Goal: Browse casually: Explore the website without a specific task or goal

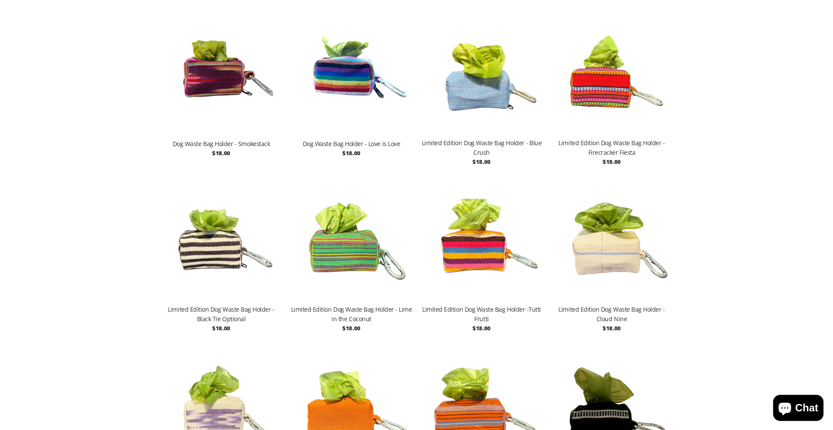
scroll to position [807, 0]
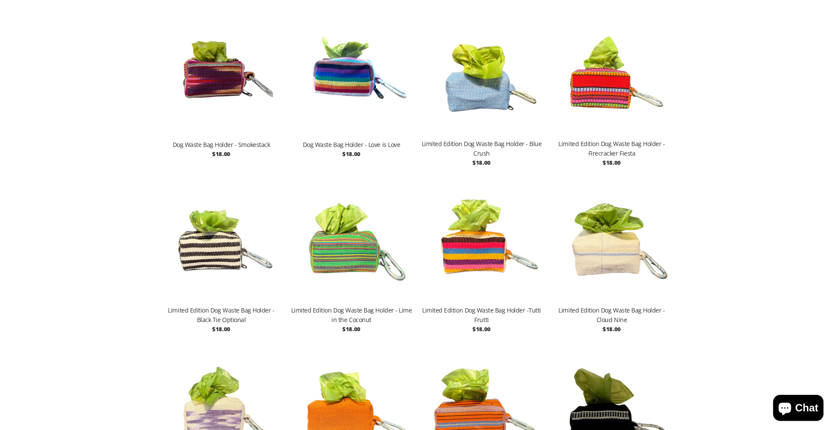
click at [607, 103] on img at bounding box center [611, 74] width 121 height 130
click at [211, 71] on img at bounding box center [220, 74] width 121 height 130
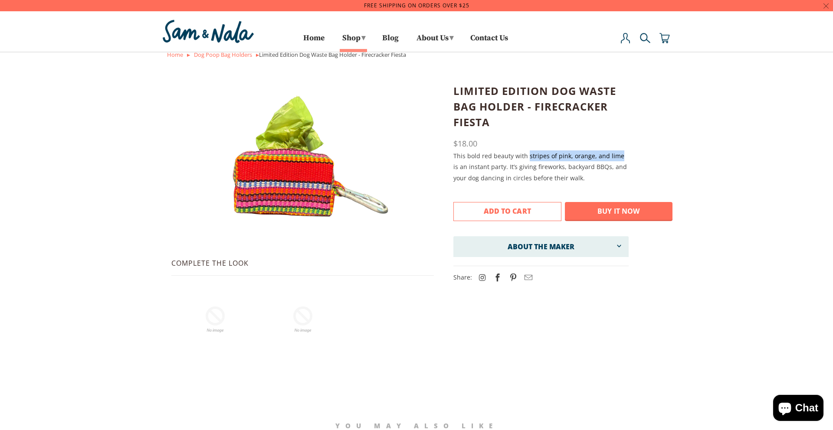
drag, startPoint x: 527, startPoint y: 155, endPoint x: 616, endPoint y: 155, distance: 89.8
click at [616, 155] on p "This bold red beauty with stripes of pink, orange, and lime is an instant party…" at bounding box center [540, 167] width 175 height 33
copy p "stripes of pink, orange, and lime"
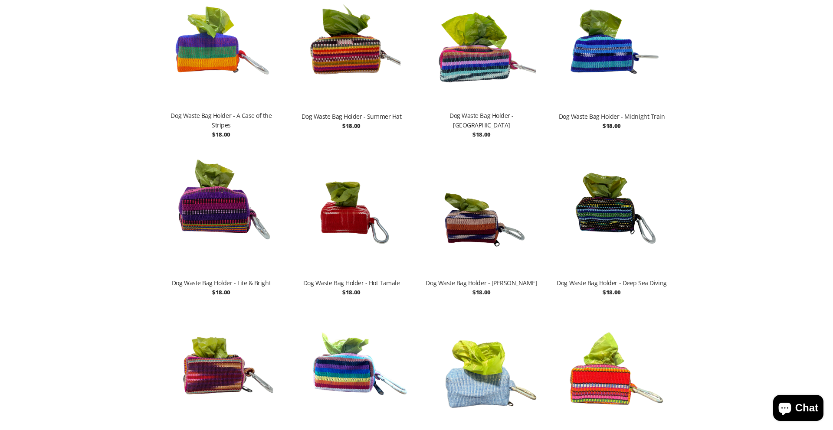
scroll to position [509, 0]
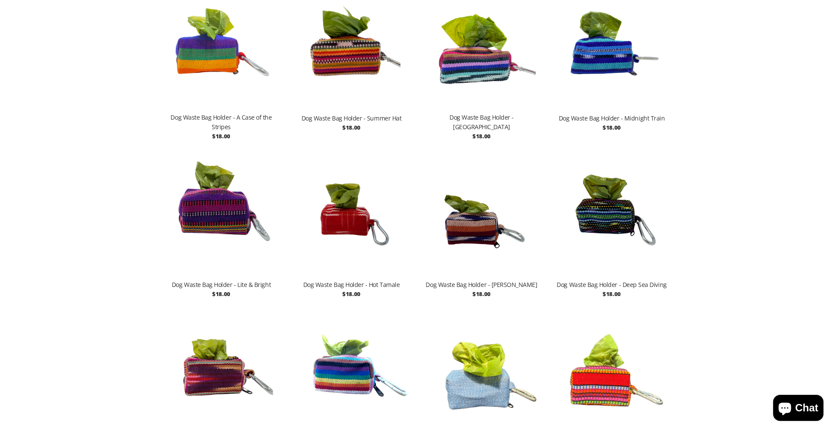
click at [609, 206] on img at bounding box center [611, 214] width 121 height 130
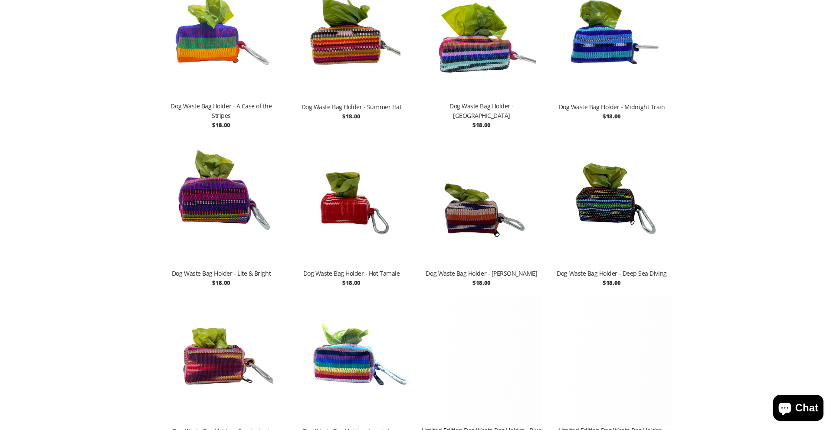
scroll to position [509, 0]
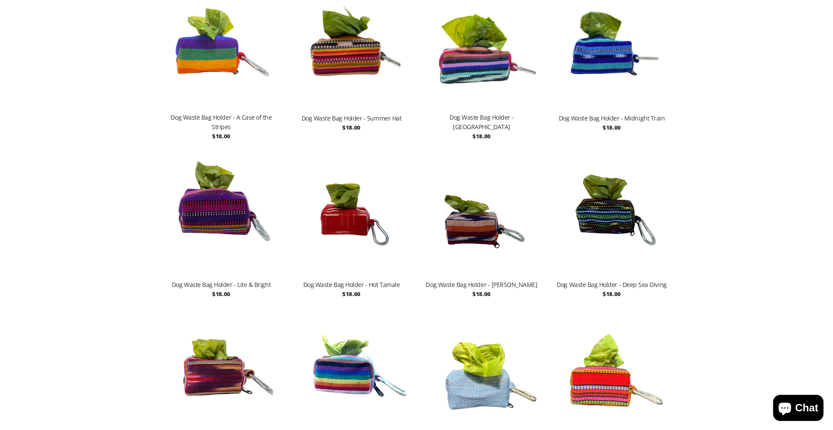
click at [227, 194] on img at bounding box center [220, 214] width 121 height 130
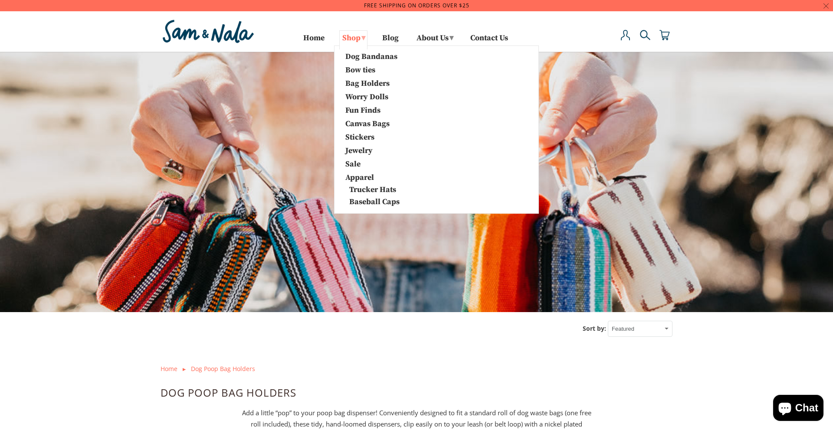
click at [347, 38] on link "Shop ▾" at bounding box center [353, 39] width 28 height 19
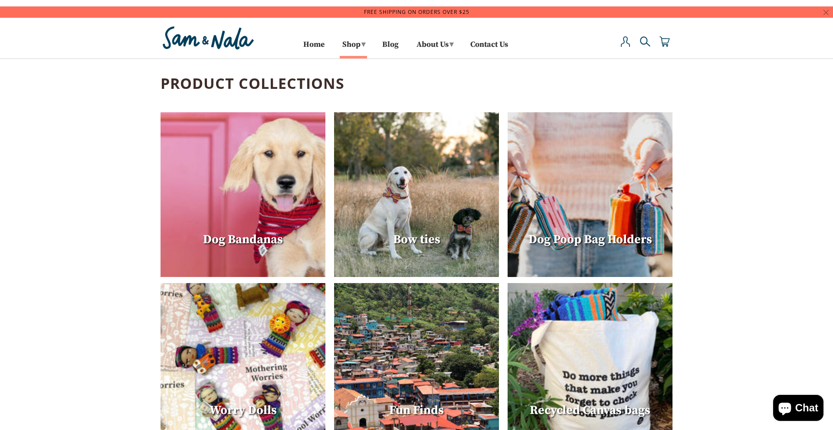
click at [390, 232] on div "Bow ties" at bounding box center [416, 240] width 165 height 24
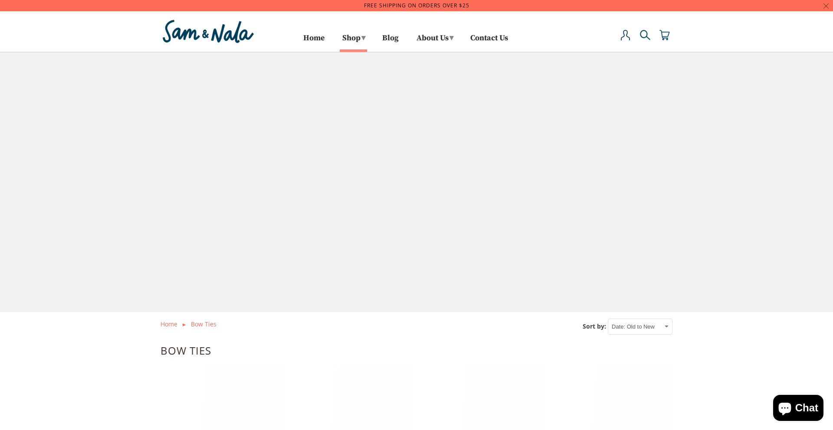
select select "created-ascending"
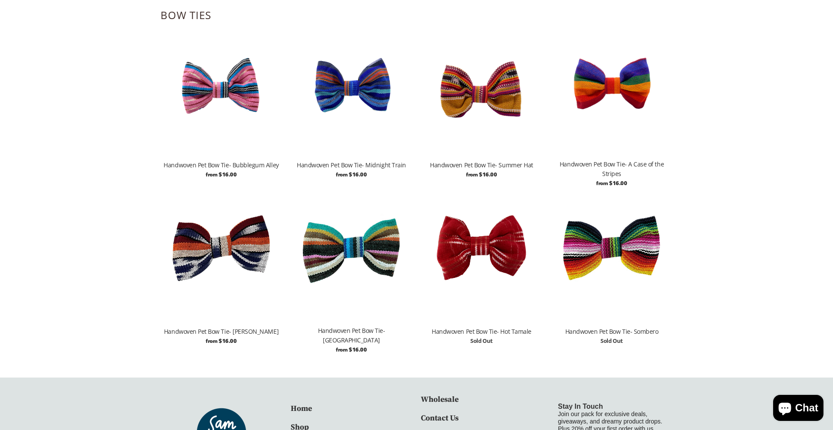
scroll to position [334, 0]
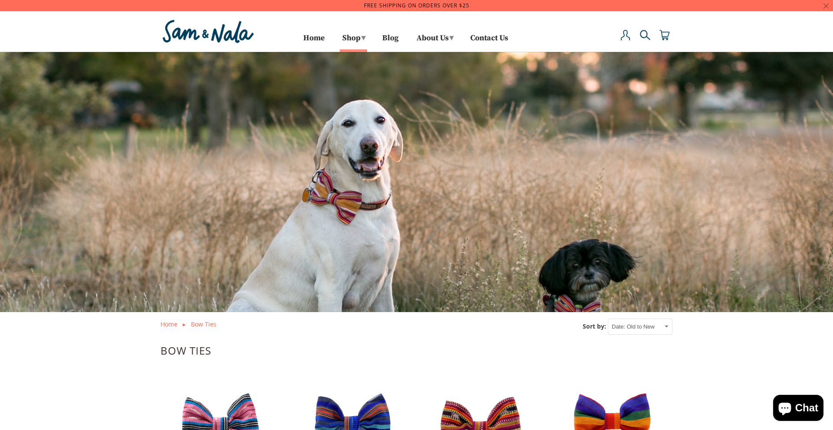
select select "created-ascending"
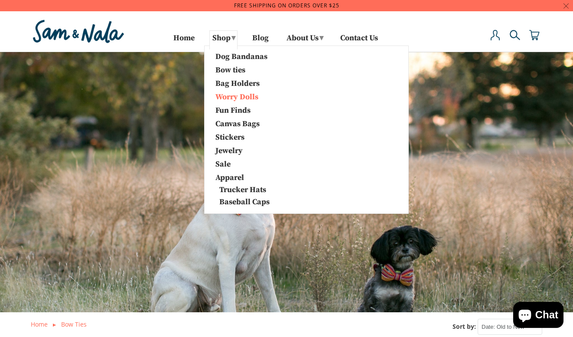
click at [238, 98] on link "Worry Dolls" at bounding box center [254, 96] width 91 height 11
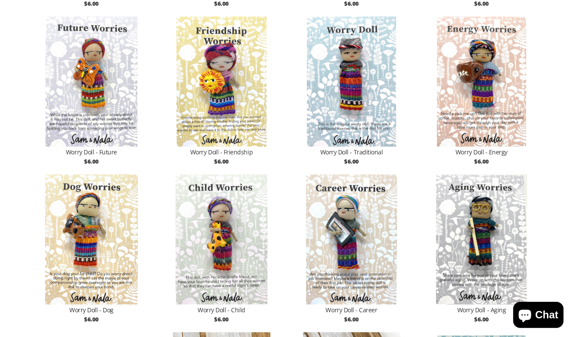
scroll to position [751, 0]
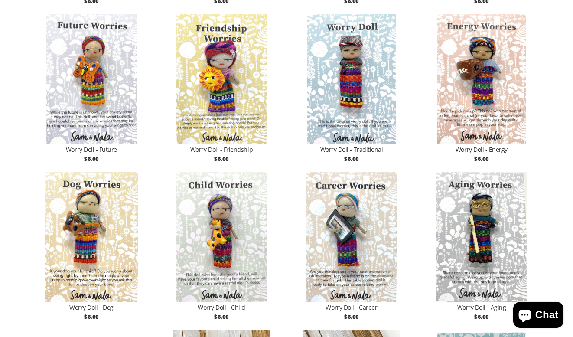
click at [363, 101] on img at bounding box center [351, 79] width 121 height 130
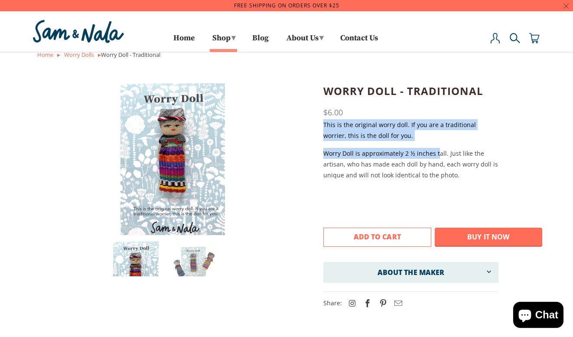
drag, startPoint x: 321, startPoint y: 125, endPoint x: 432, endPoint y: 148, distance: 113.8
click at [434, 148] on div "Worry Dolls Worry Doll - Traditional $6.00 $6.00 Notify me when this product is…" at bounding box center [287, 195] width 512 height 225
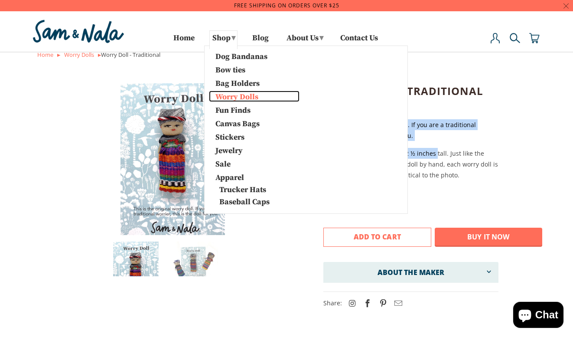
click at [242, 99] on link "Worry Dolls" at bounding box center [254, 96] width 91 height 11
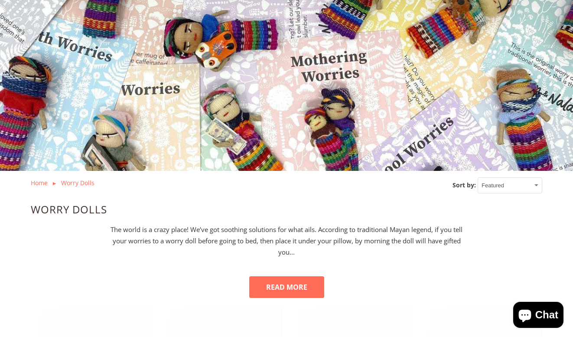
scroll to position [210, 0]
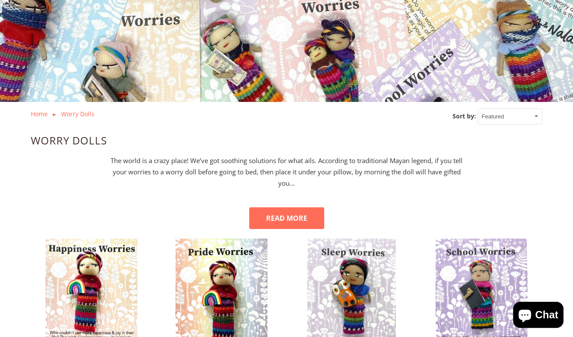
click at [262, 216] on button "READ MORE" at bounding box center [286, 218] width 75 height 22
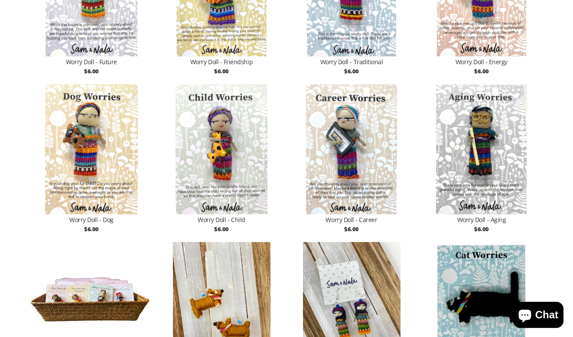
scroll to position [1040, 0]
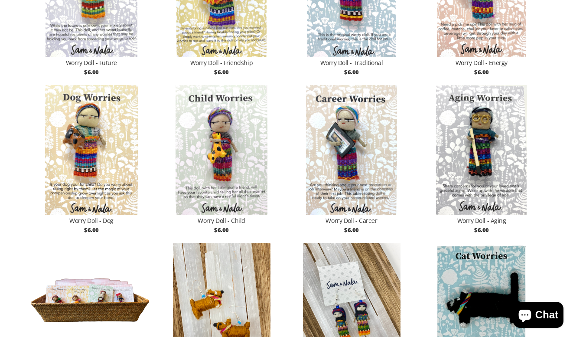
click at [113, 177] on img at bounding box center [91, 150] width 121 height 130
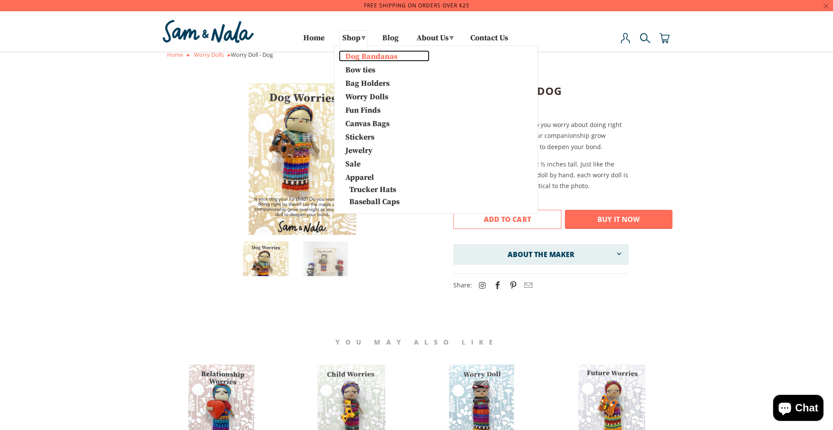
click at [349, 61] on link "Dog Bandanas" at bounding box center [384, 55] width 91 height 11
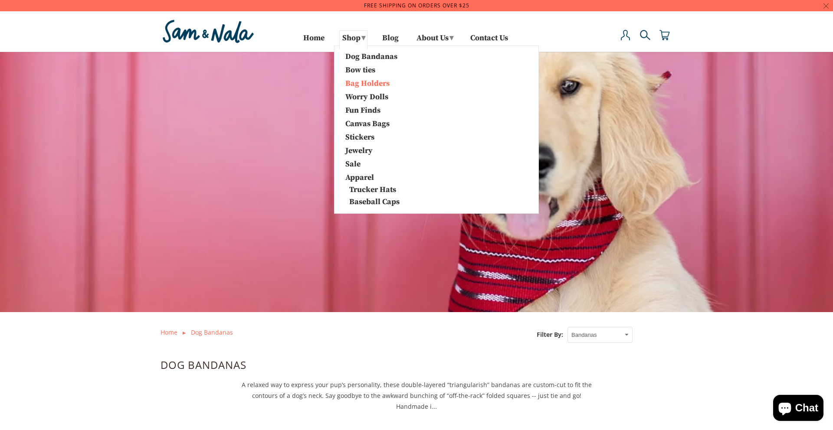
click at [357, 82] on link "Bag Holders" at bounding box center [384, 82] width 91 height 11
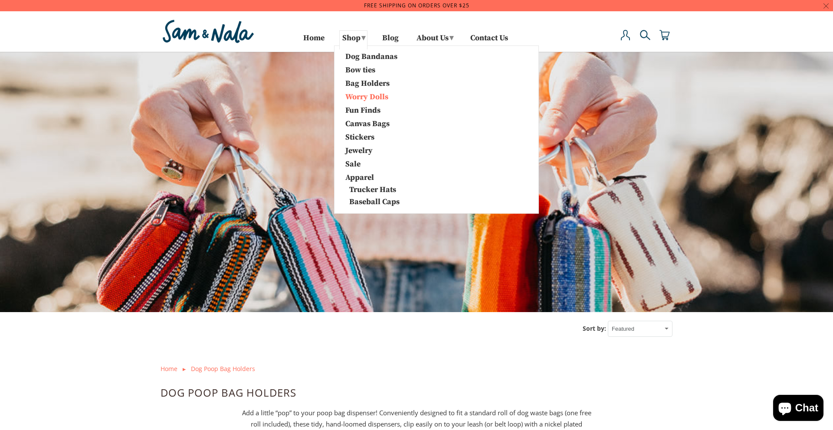
click at [365, 97] on link "Worry Dolls" at bounding box center [384, 96] width 91 height 11
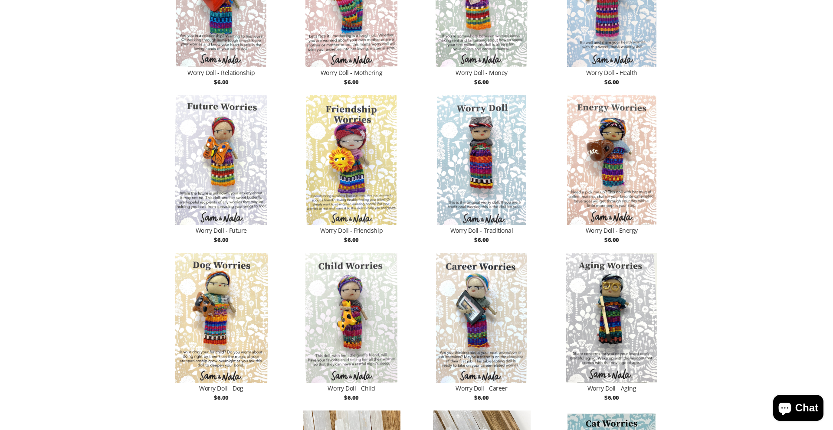
scroll to position [678, 0]
